Goal: Transaction & Acquisition: Purchase product/service

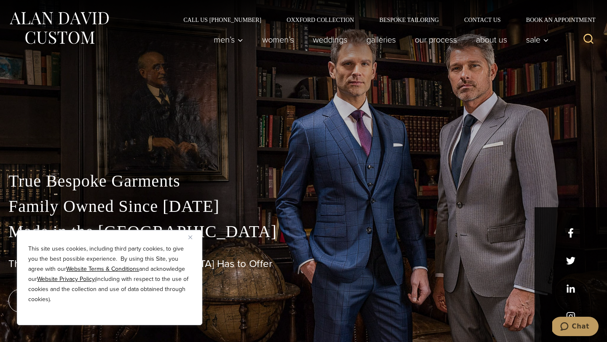
click at [174, 48] on div "Men’s Custom Suits Custom Tuxedos Custom Sports Coats Custom Trousers Custom Ve…" at bounding box center [378, 40] width 442 height 34
click at [192, 239] on button "Close" at bounding box center [193, 237] width 10 height 10
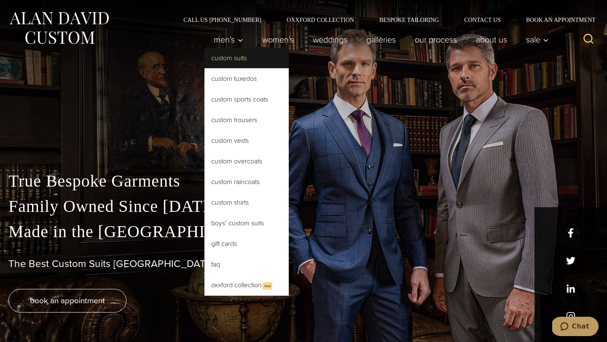
click at [232, 65] on link "Custom Suits" at bounding box center [246, 58] width 84 height 20
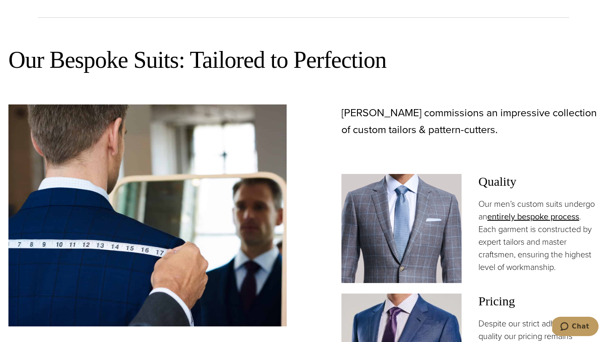
scroll to position [613, 0]
